Goal: Task Accomplishment & Management: Use online tool/utility

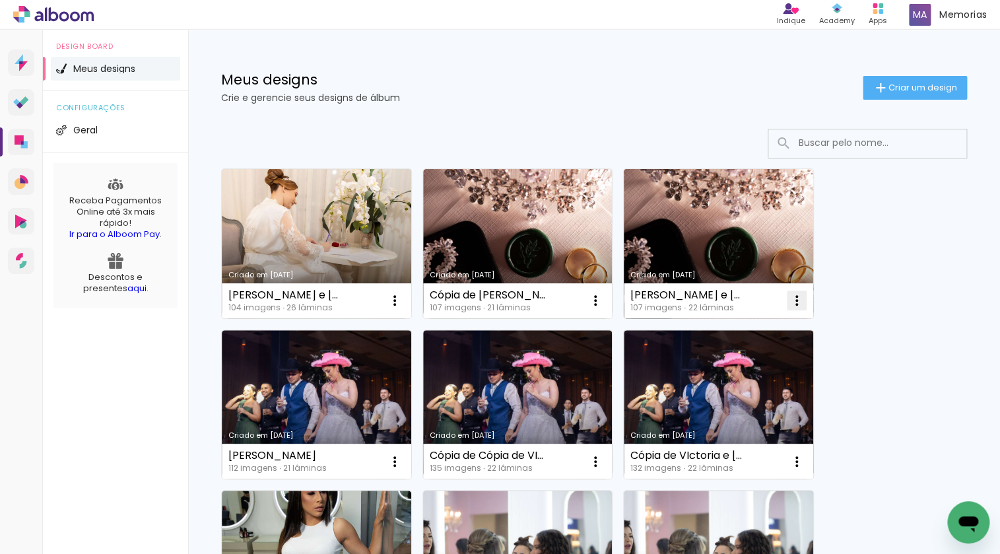
click at [799, 300] on iron-icon at bounding box center [797, 300] width 16 height 16
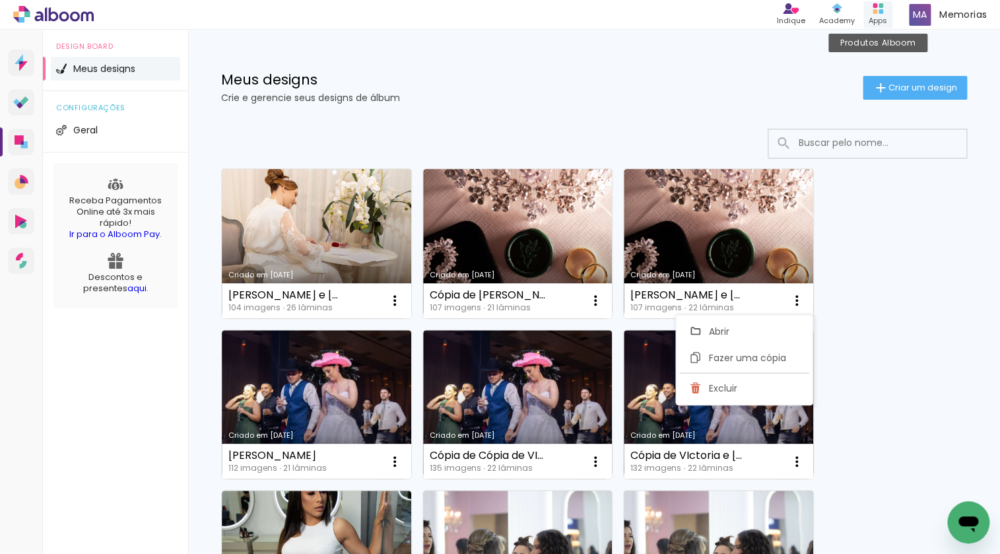
click at [878, 13] on icon at bounding box center [877, 8] width 11 height 11
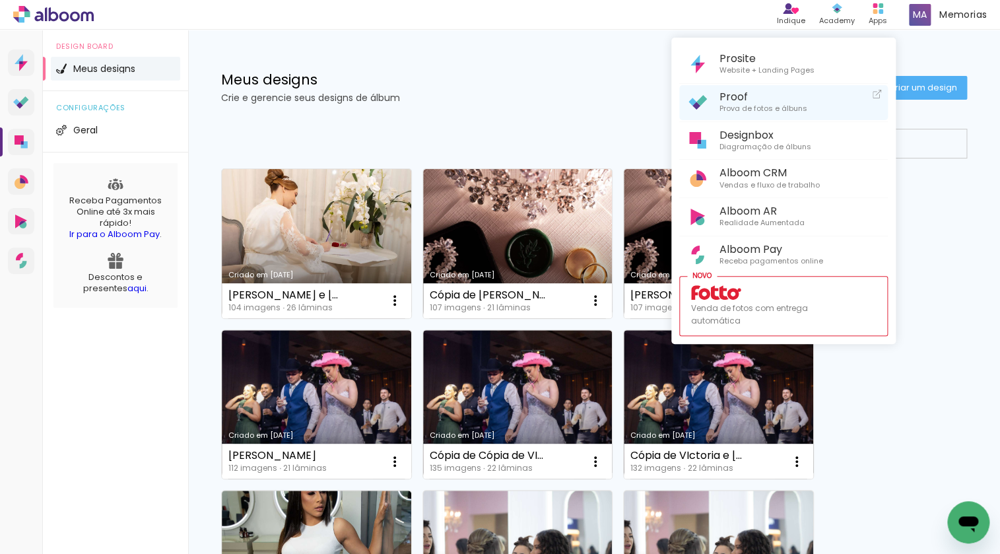
click at [756, 108] on span "Prova de fotos e álbuns" at bounding box center [763, 109] width 88 height 12
